Goal: Navigation & Orientation: Understand site structure

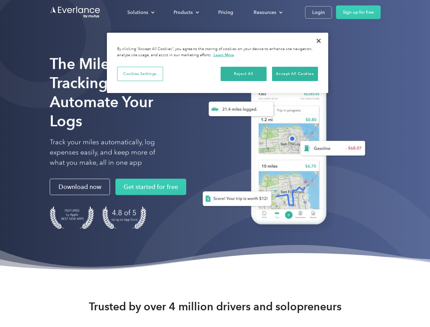
click at [141, 12] on div "Solutions" at bounding box center [137, 12] width 21 height 9
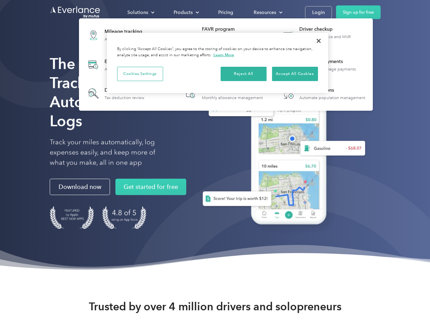
click at [186, 12] on div "Products" at bounding box center [183, 12] width 19 height 9
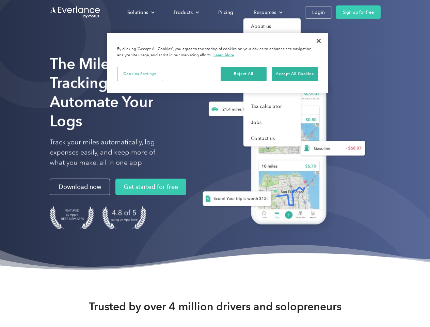
click at [267, 12] on div "Resources" at bounding box center [265, 12] width 22 height 9
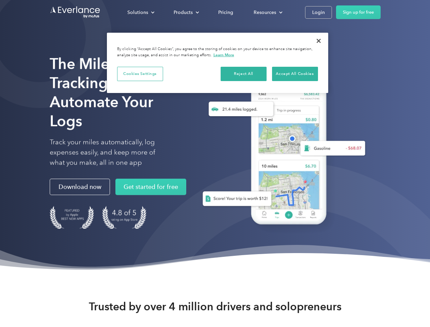
click at [140, 74] on button "Cookies Settings" at bounding box center [140, 74] width 46 height 14
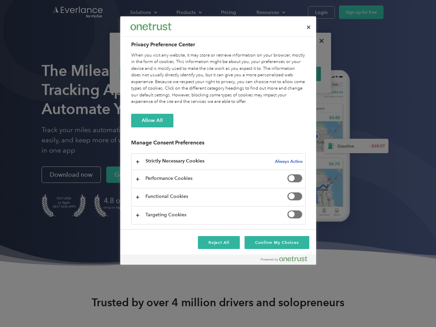
click at [244, 74] on div "When you visit any website, it may store or retrieve information on your browse…" at bounding box center [218, 78] width 174 height 53
click at [295, 74] on div "When you visit any website, it may store or retrieve information on your browse…" at bounding box center [218, 78] width 174 height 53
click at [319, 41] on div at bounding box center [218, 163] width 436 height 327
